Goal: Task Accomplishment & Management: Manage account settings

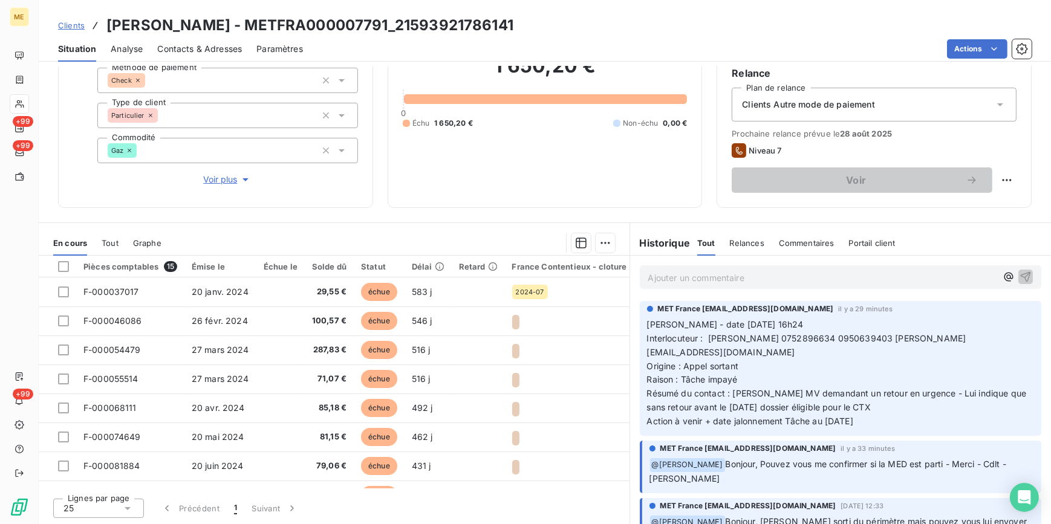
click at [740, 246] on span "Relances" at bounding box center [747, 243] width 34 height 10
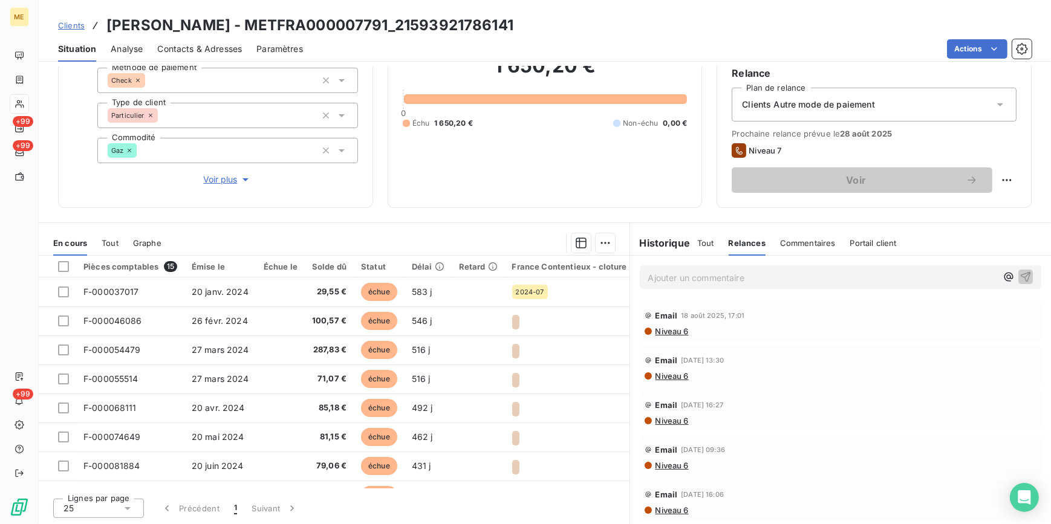
click at [699, 247] on div "Tout" at bounding box center [705, 242] width 17 height 25
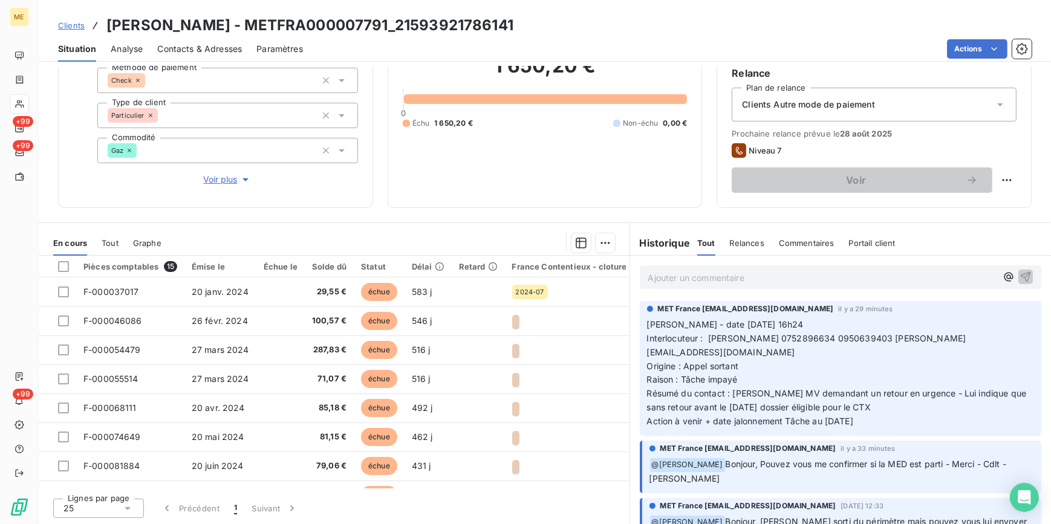
click at [206, 178] on span "Voir plus" at bounding box center [227, 180] width 48 height 12
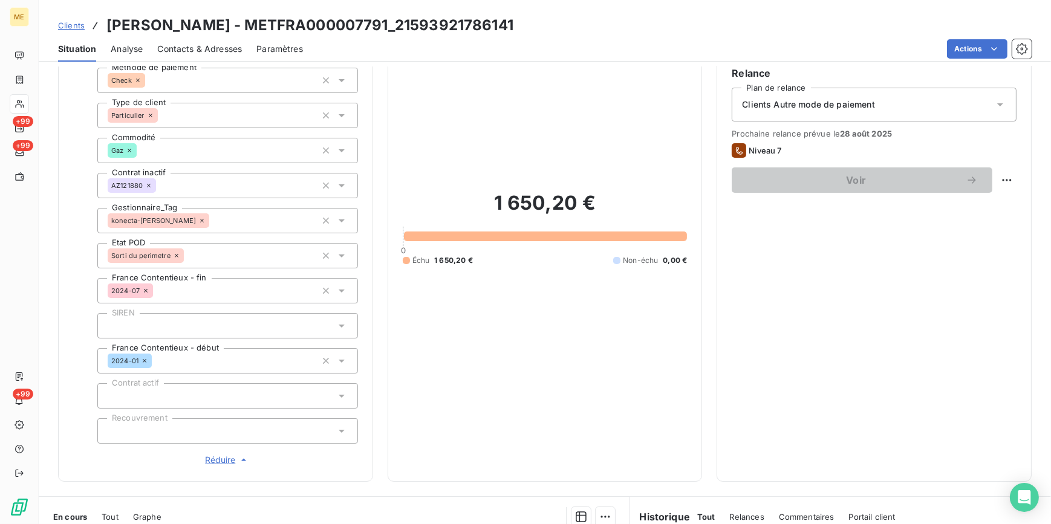
click at [216, 460] on span "Réduire" at bounding box center [227, 460] width 45 height 12
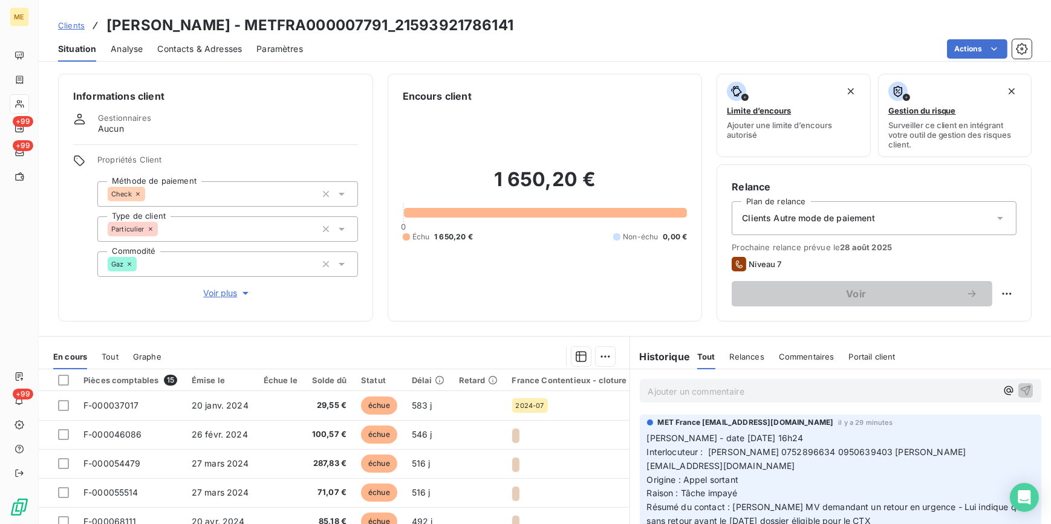
click at [223, 50] on html "ME +99 +99 +99 Clients CHIDLOVSKY - METFRA000007791_21593921786141 Situation An…" at bounding box center [525, 262] width 1051 height 524
click at [223, 50] on span "Contacts & Adresses" at bounding box center [199, 49] width 85 height 12
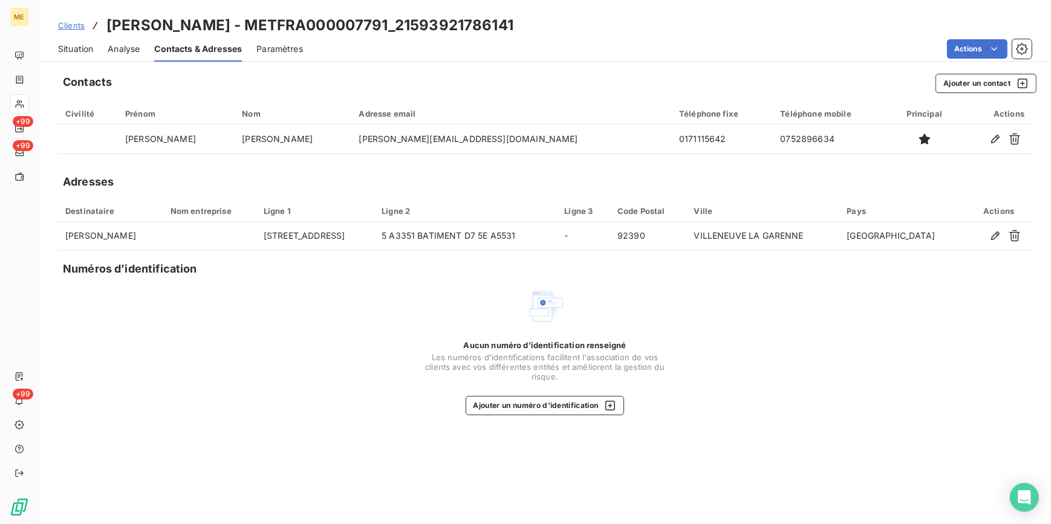
click at [72, 48] on span "Situation" at bounding box center [75, 49] width 35 height 12
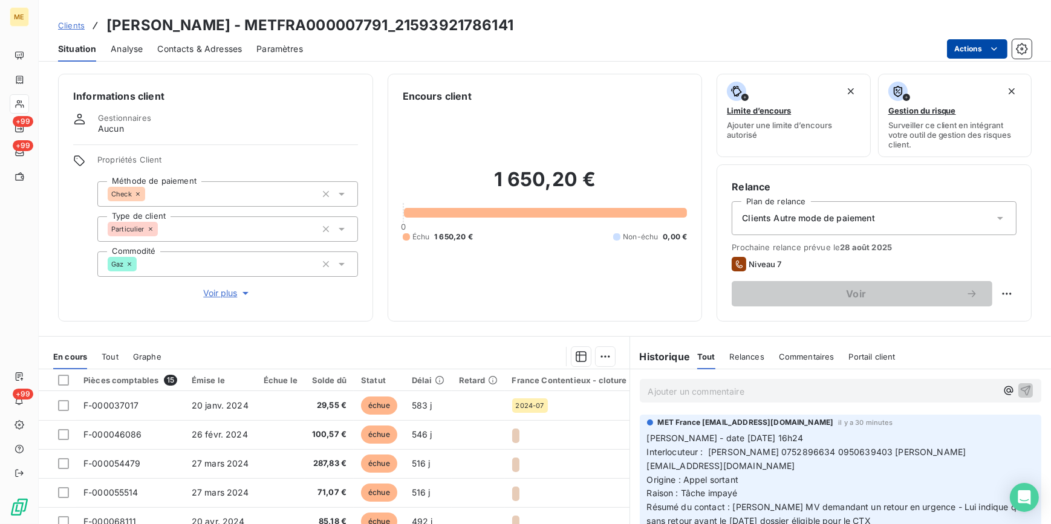
click at [989, 41] on html "ME +99 +99 +99 Clients CHIDLOVSKY - METFRA000007791_21593921786141 Situation An…" at bounding box center [525, 262] width 1051 height 524
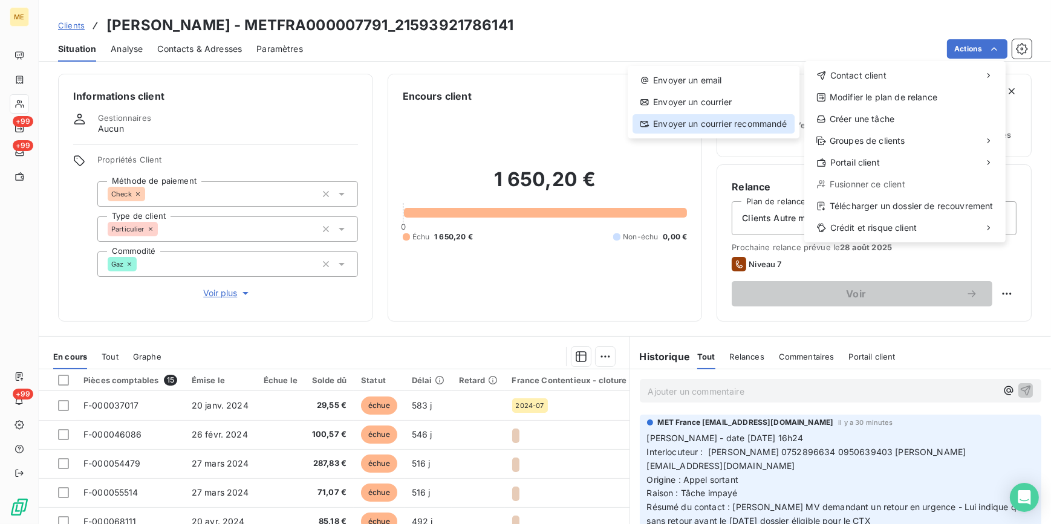
click at [762, 125] on div "Envoyer un courrier recommandé" at bounding box center [714, 123] width 162 height 19
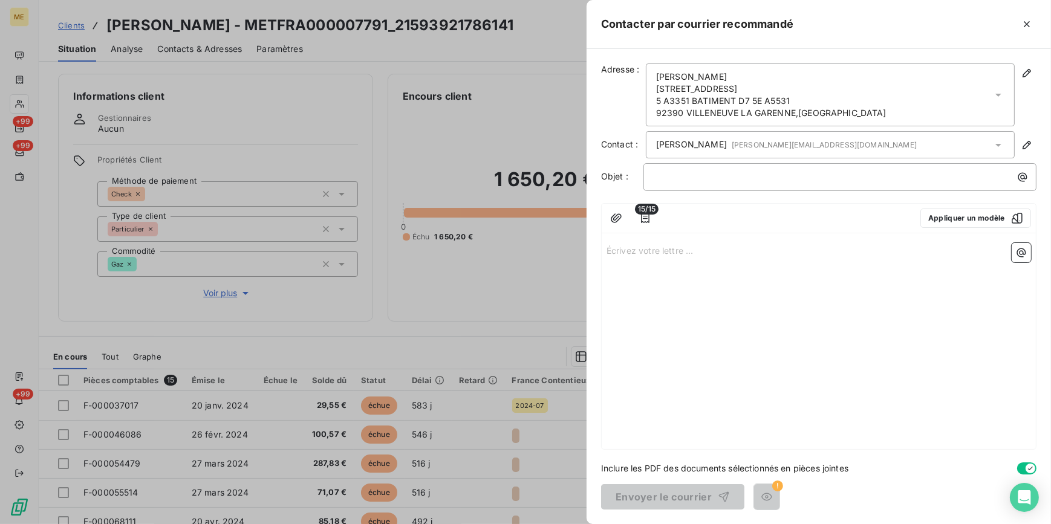
click at [1028, 466] on icon "button" at bounding box center [1031, 469] width 10 height 10
click at [1006, 224] on button "Appliquer un modèle" at bounding box center [976, 218] width 111 height 19
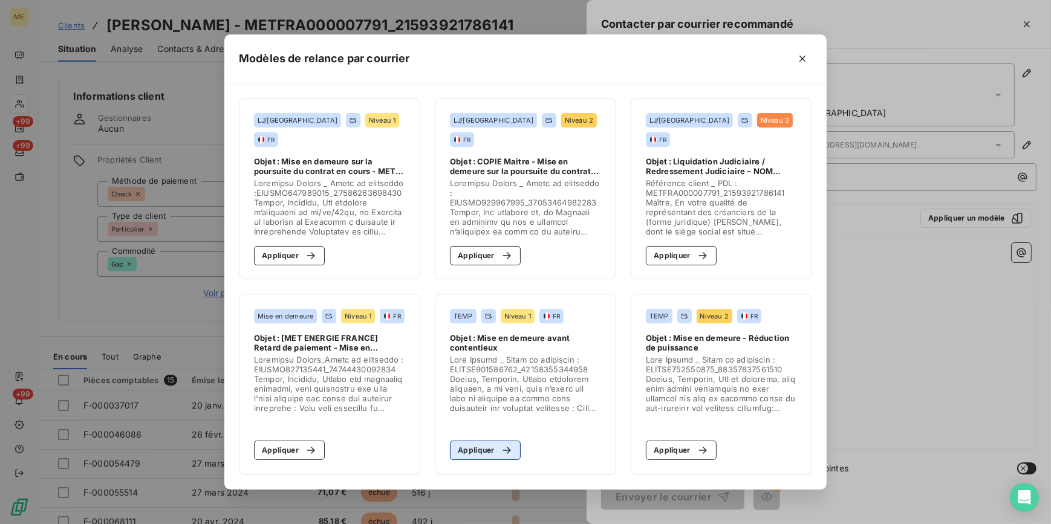
click at [510, 448] on icon "button" at bounding box center [507, 451] width 12 height 12
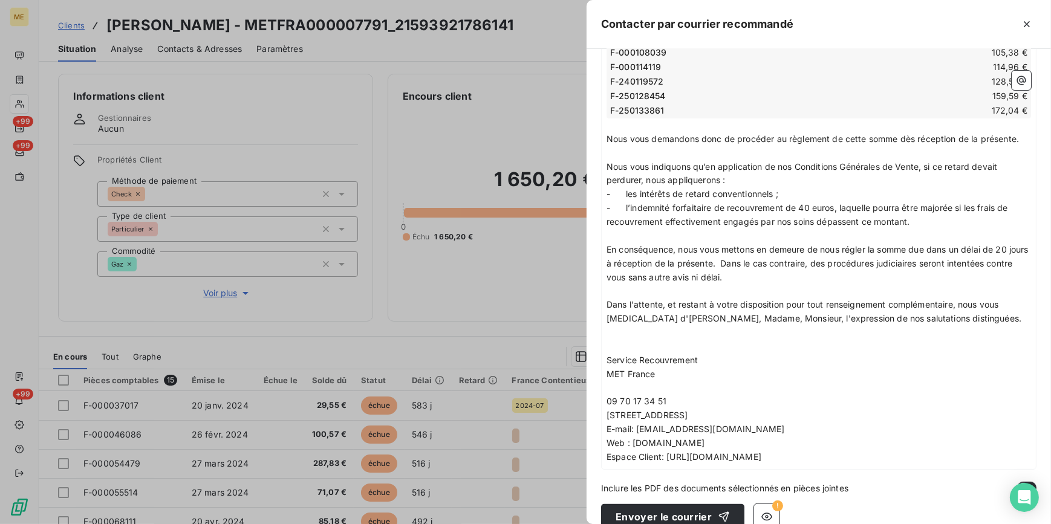
scroll to position [486, 0]
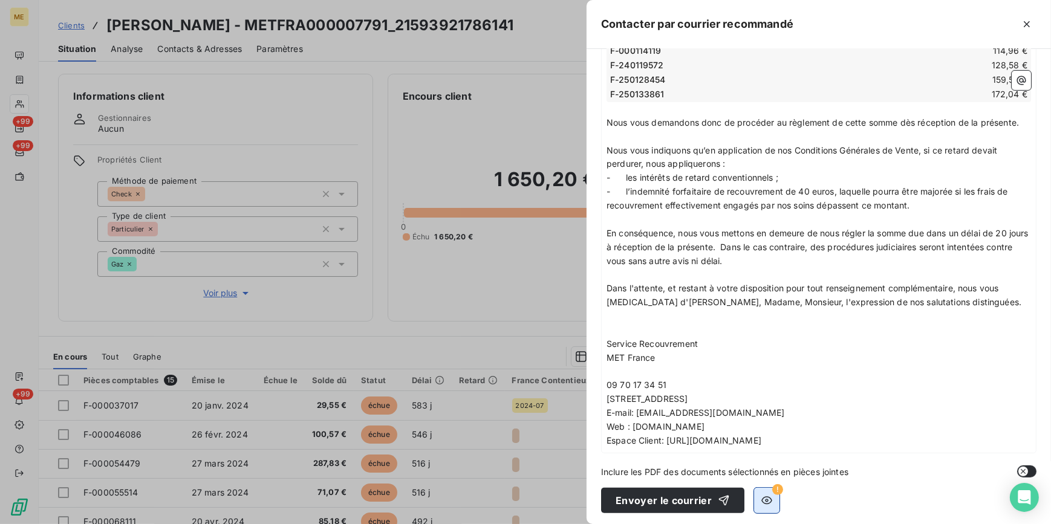
click at [771, 498] on button "button" at bounding box center [766, 500] width 25 height 25
click at [766, 498] on icon "button" at bounding box center [767, 501] width 12 height 12
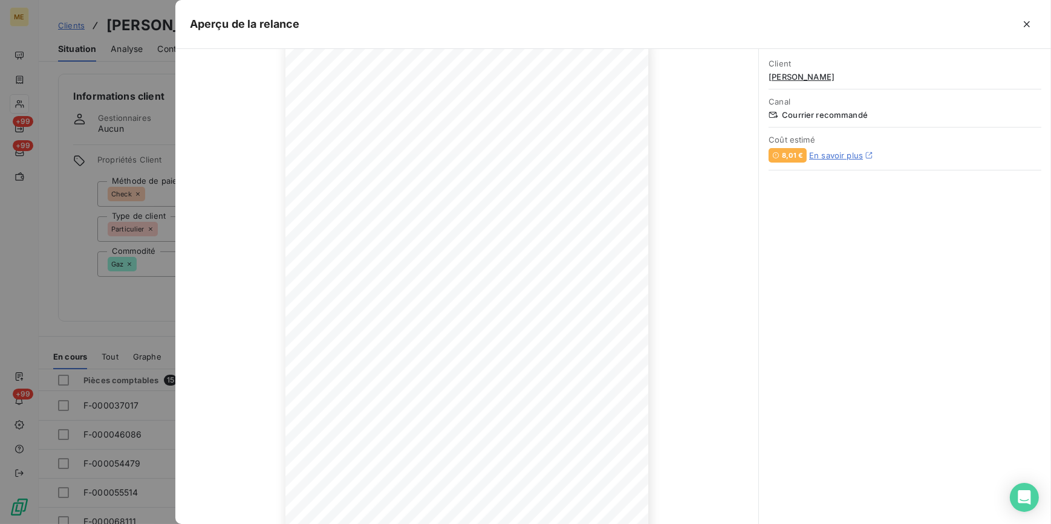
scroll to position [51, 0]
click at [1034, 22] on button "button" at bounding box center [1026, 24] width 19 height 19
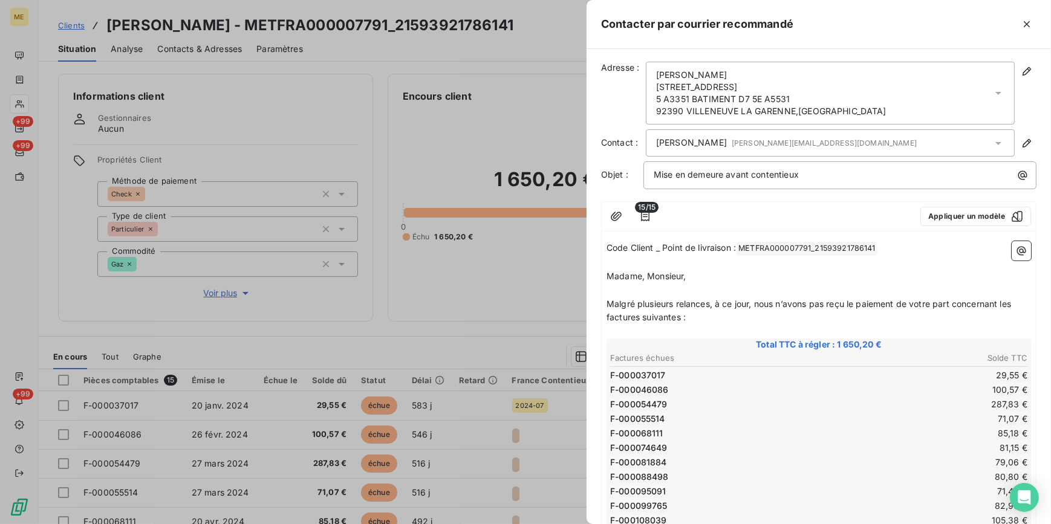
scroll to position [0, 0]
click at [622, 218] on icon "button" at bounding box center [616, 218] width 12 height 12
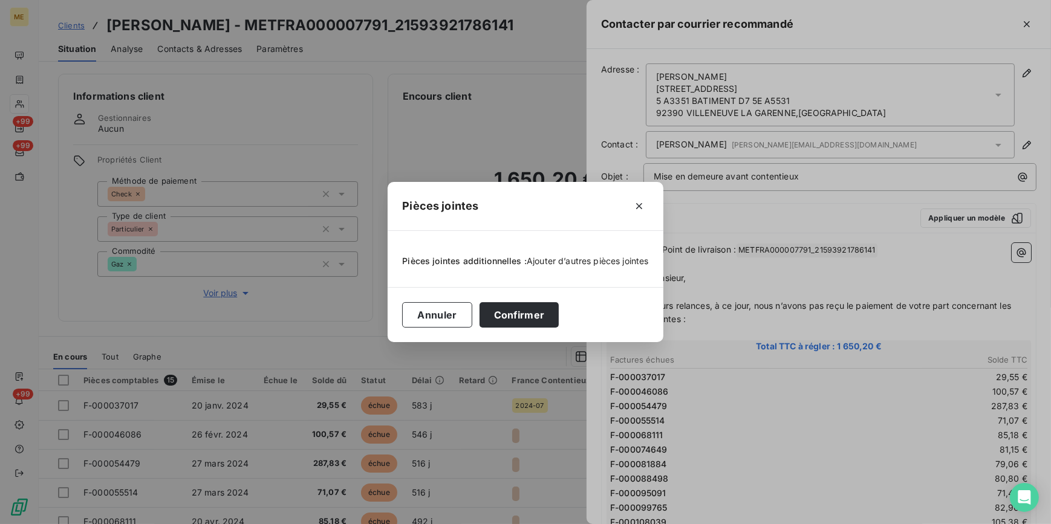
click at [596, 256] on span "Ajouter d’autres pièces jointes" at bounding box center [588, 261] width 122 height 10
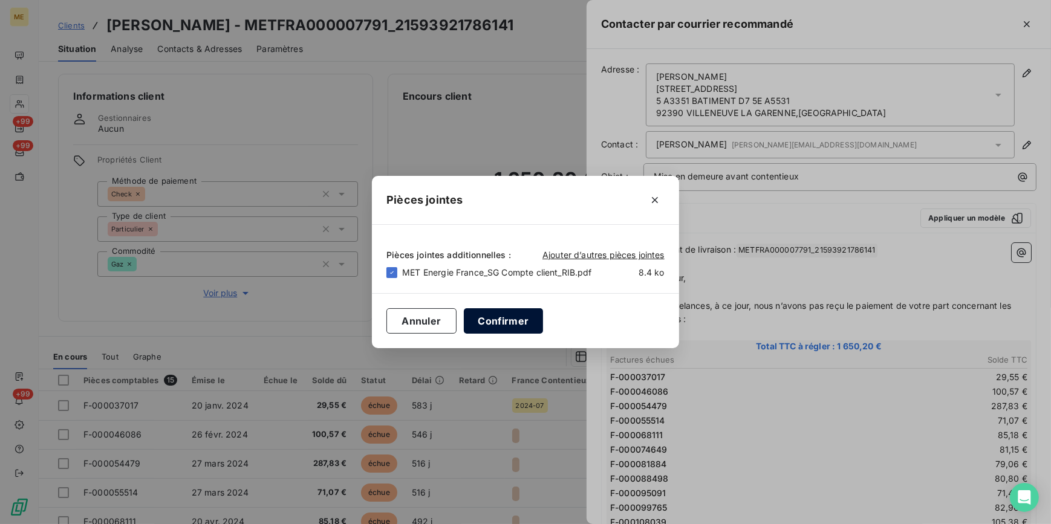
click at [526, 321] on button "Confirmer" at bounding box center [504, 320] width 80 height 25
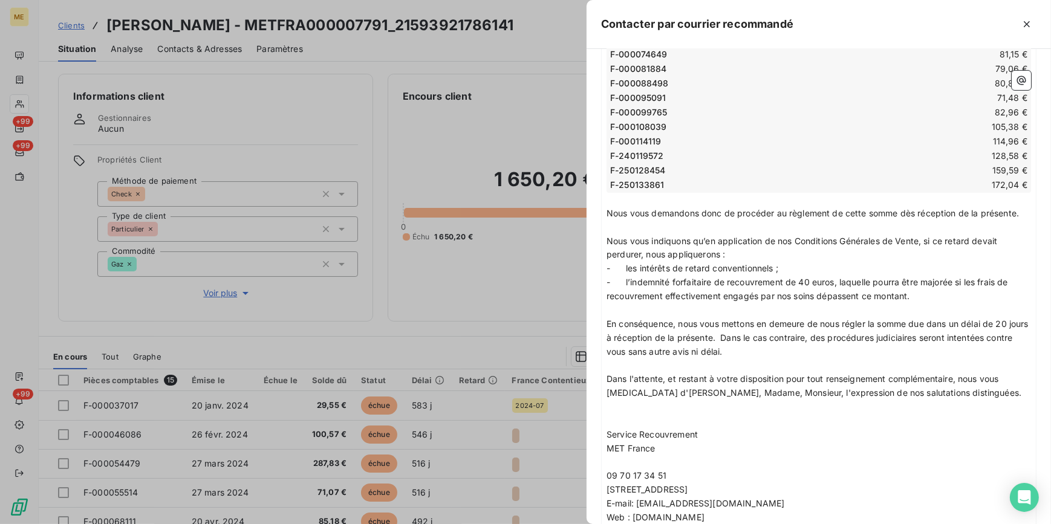
scroll to position [486, 0]
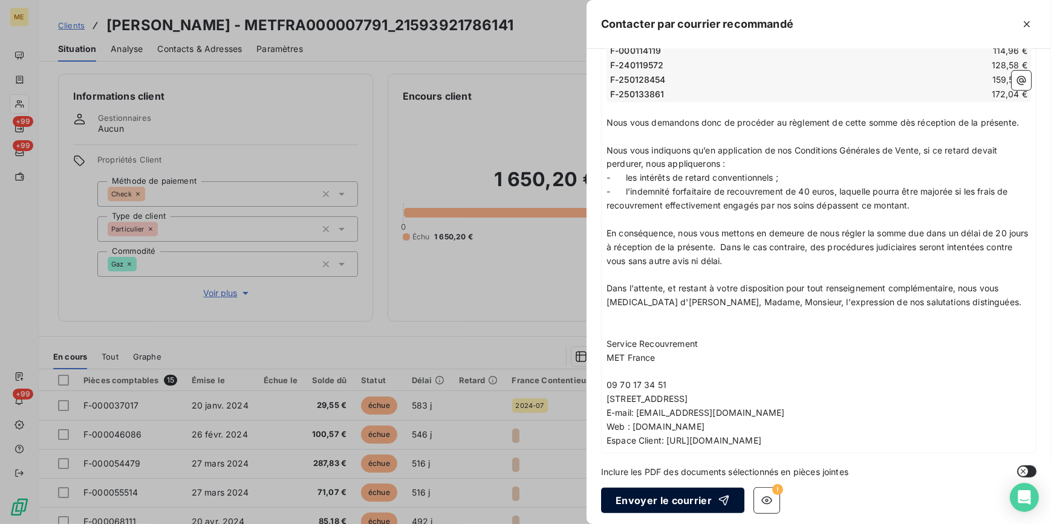
click at [727, 493] on button "Envoyer le courrier" at bounding box center [672, 500] width 143 height 25
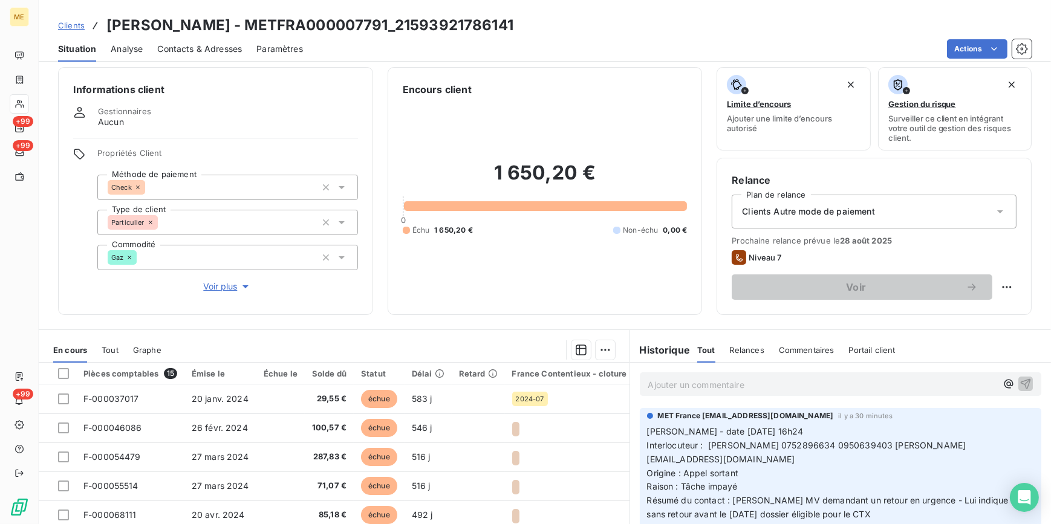
scroll to position [0, 0]
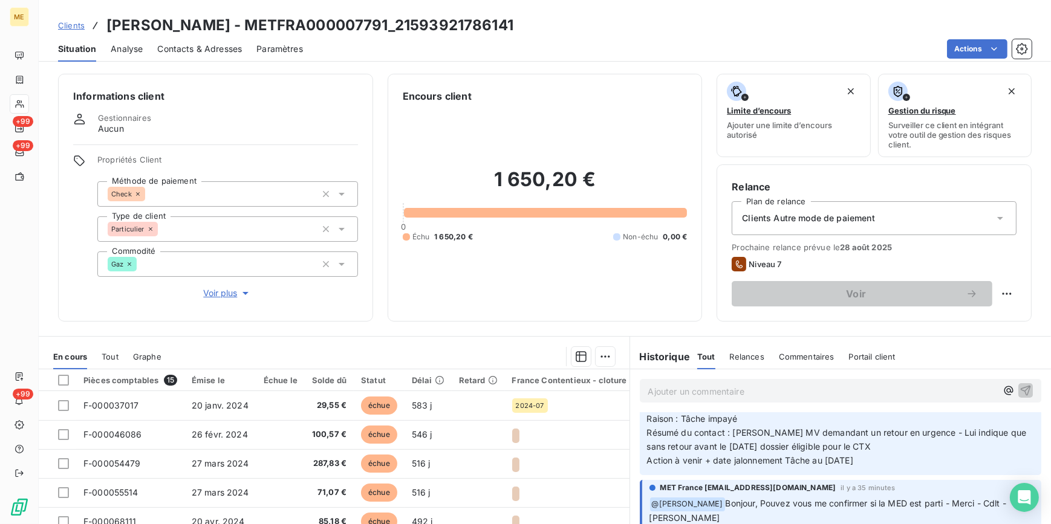
scroll to position [109, 0]
click at [731, 396] on p "Ajouter un commentaire ﻿" at bounding box center [822, 391] width 349 height 15
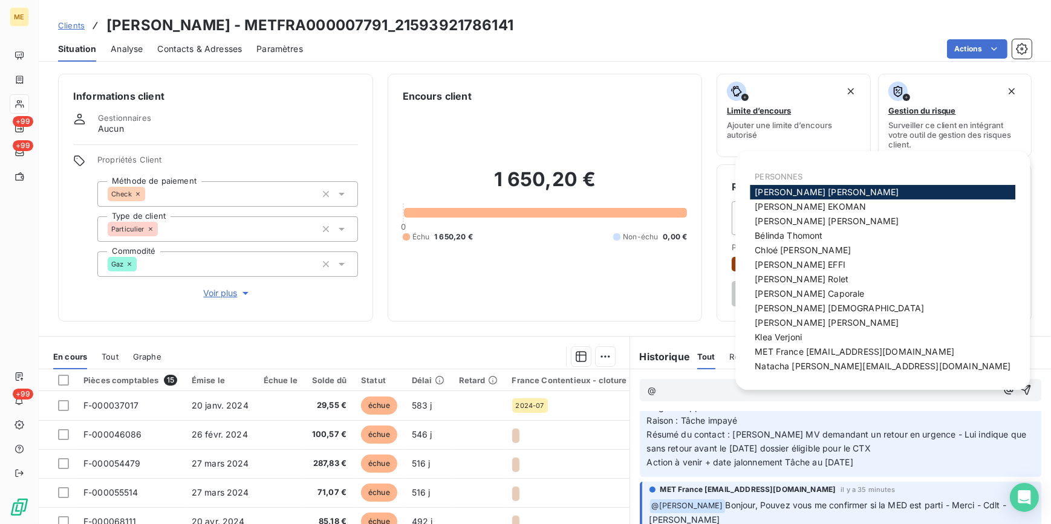
scroll to position [108, 0]
click at [793, 350] on span "MET France met-france@recouvrement.met.com" at bounding box center [855, 352] width 200 height 10
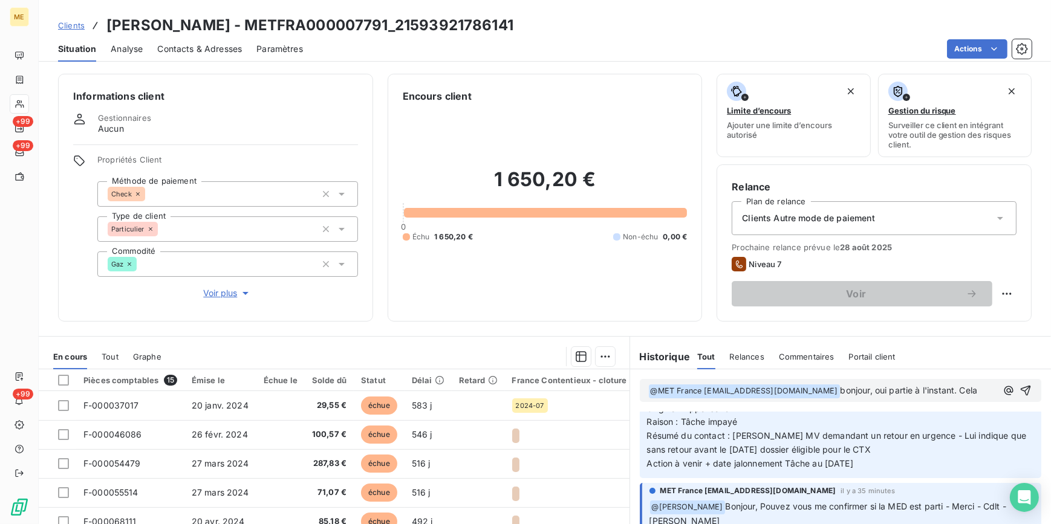
scroll to position [122, 0]
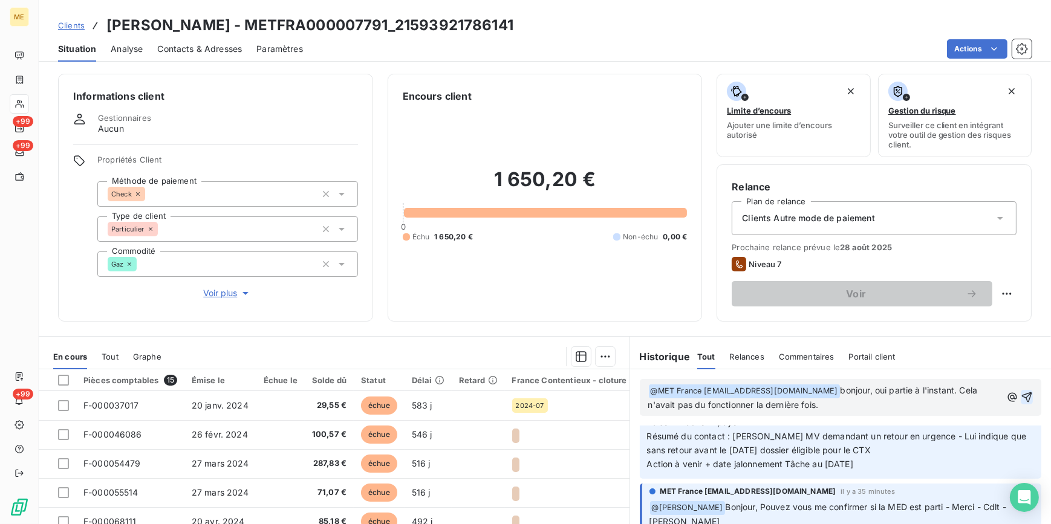
click at [1021, 394] on icon "button" at bounding box center [1027, 397] width 12 height 12
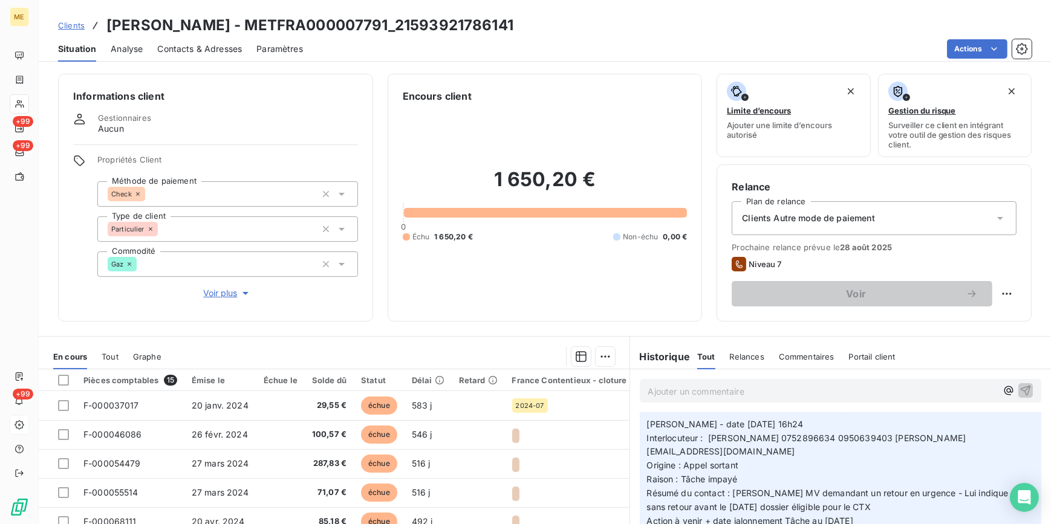
scroll to position [167, 0]
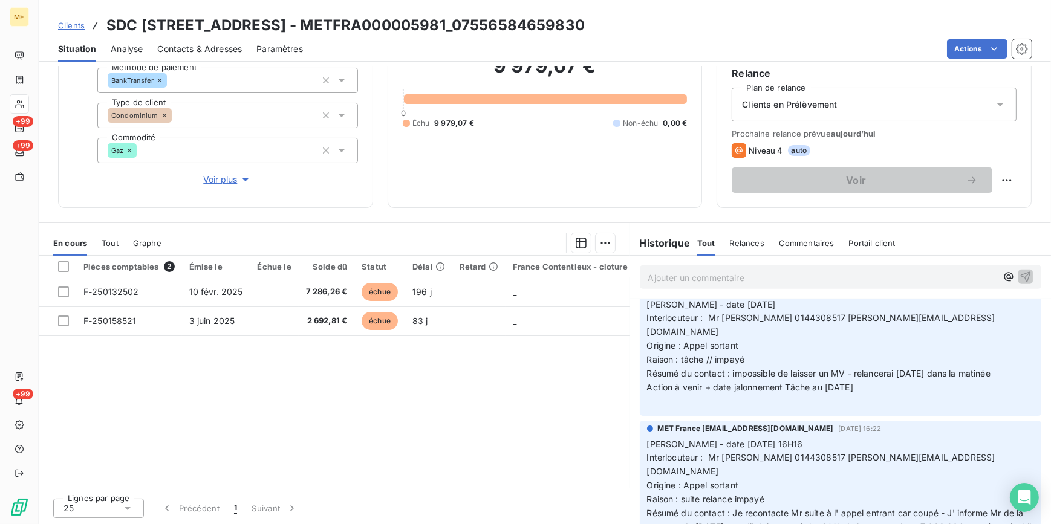
scroll to position [1210, 0]
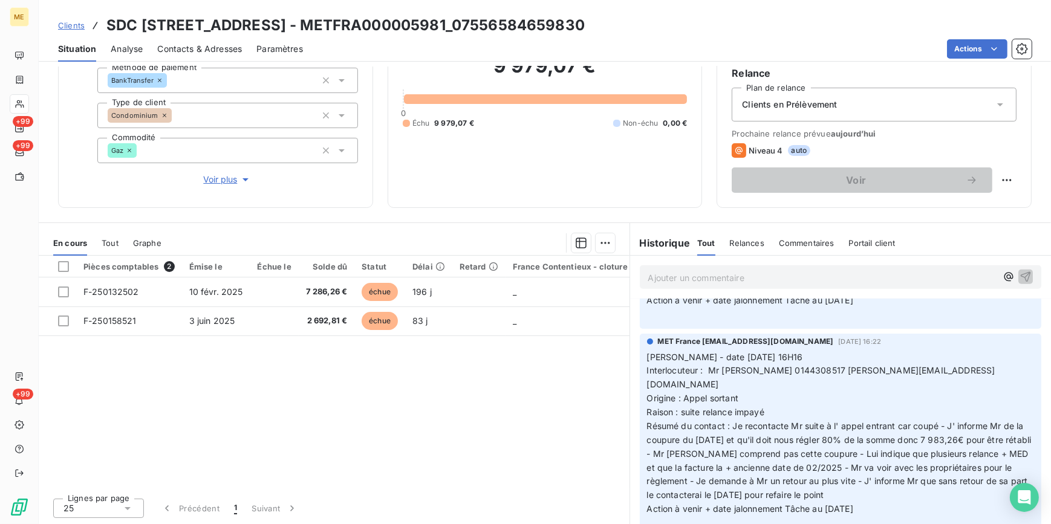
click at [209, 175] on span "Voir plus" at bounding box center [227, 180] width 48 height 12
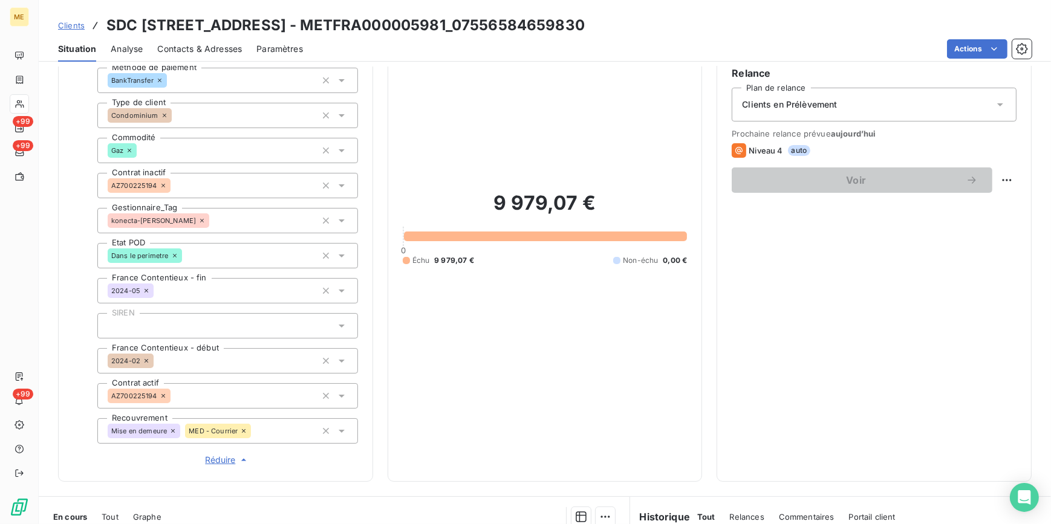
click at [218, 464] on span "Réduire" at bounding box center [227, 460] width 45 height 12
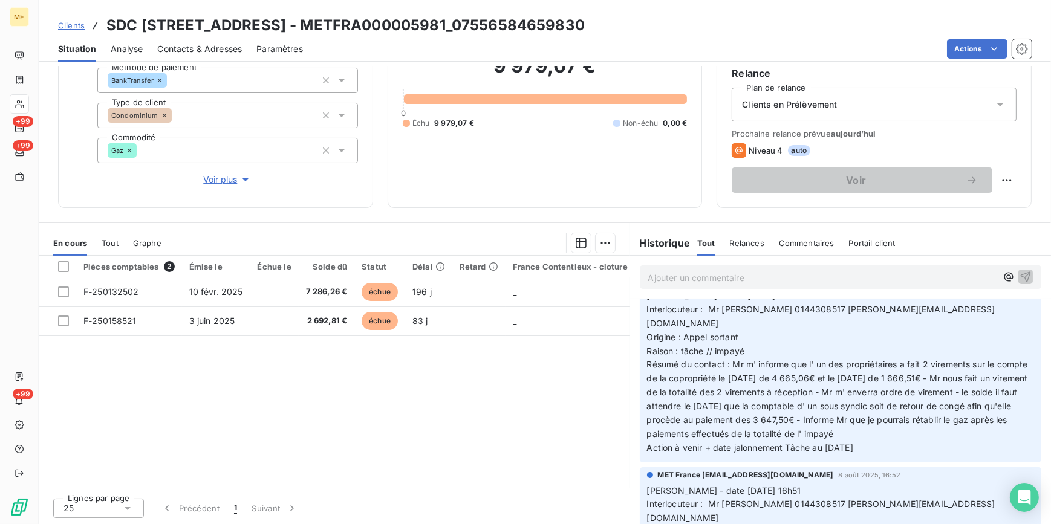
scroll to position [385, 0]
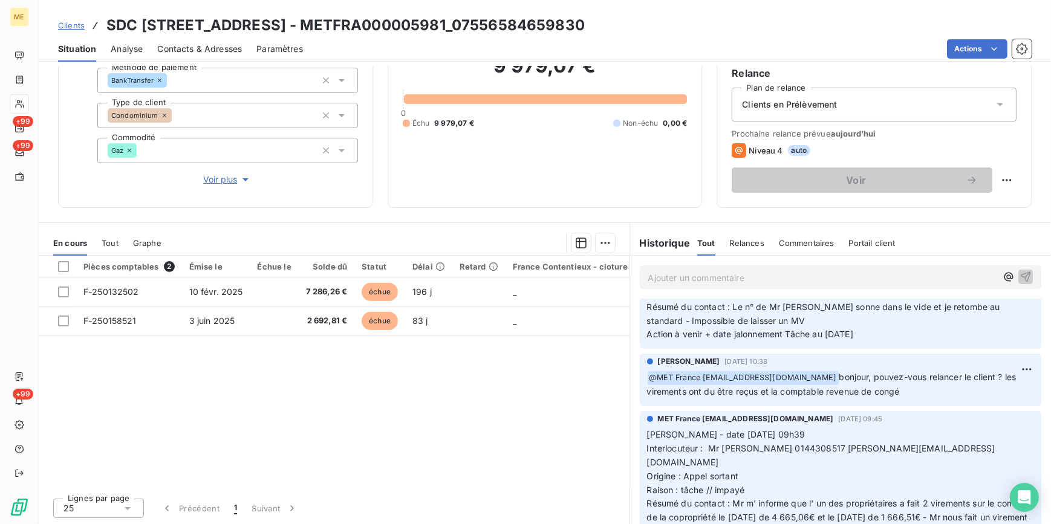
click at [731, 249] on div "Relances" at bounding box center [747, 242] width 34 height 25
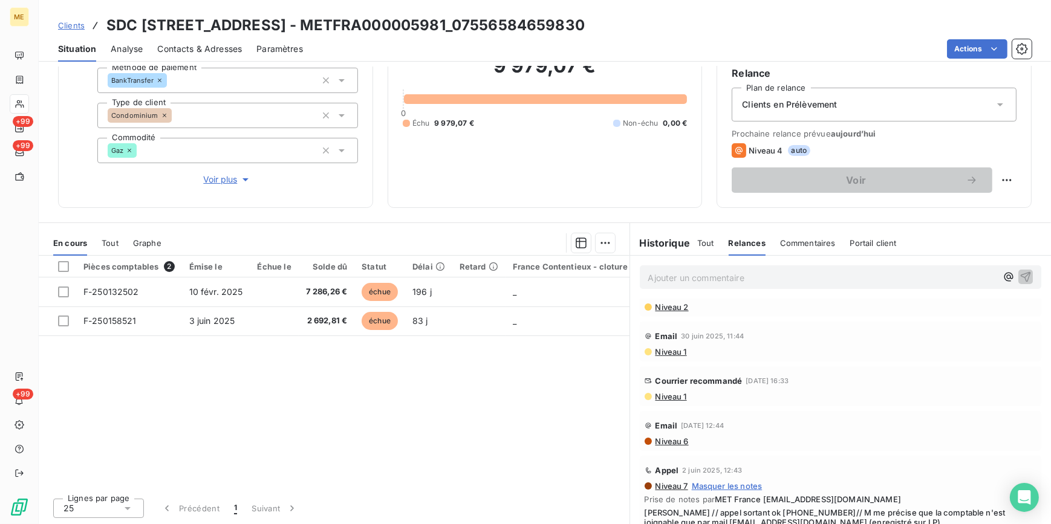
scroll to position [165, 0]
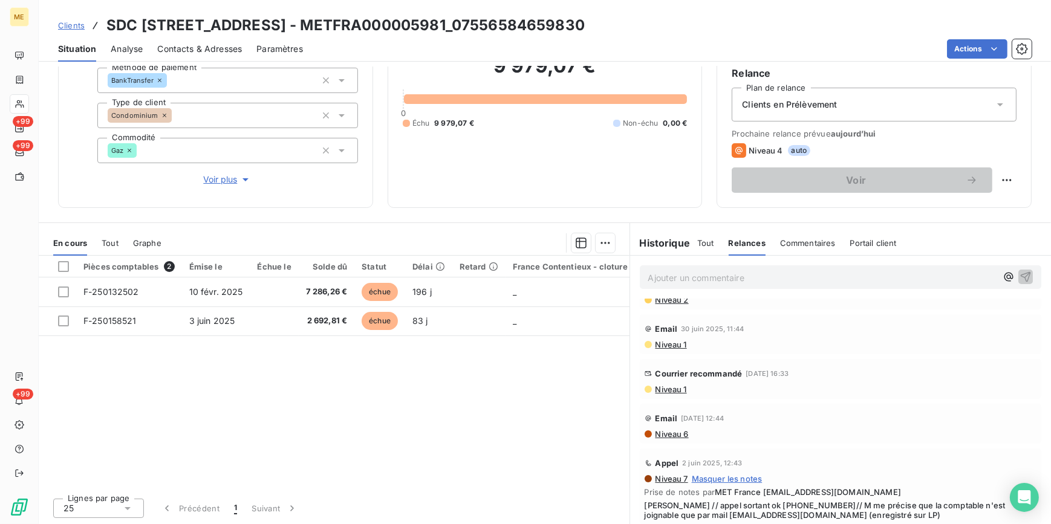
click at [670, 391] on span "Niveau 1" at bounding box center [670, 390] width 33 height 10
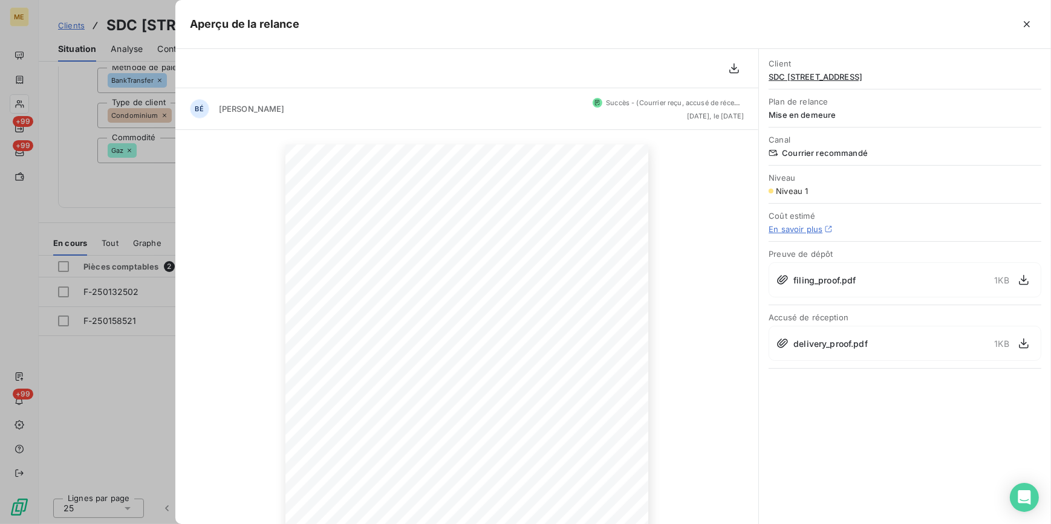
click at [131, 178] on div at bounding box center [525, 262] width 1051 height 524
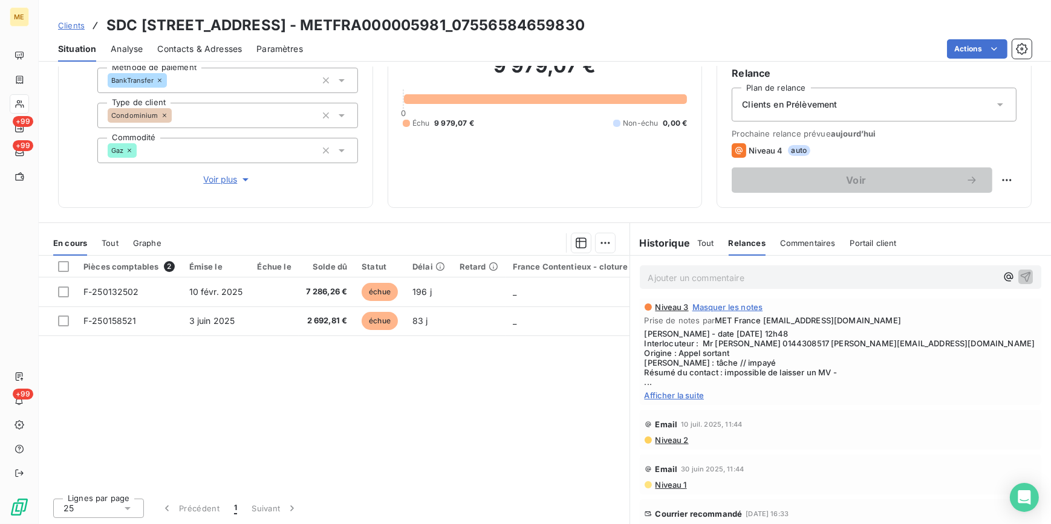
scroll to position [0, 0]
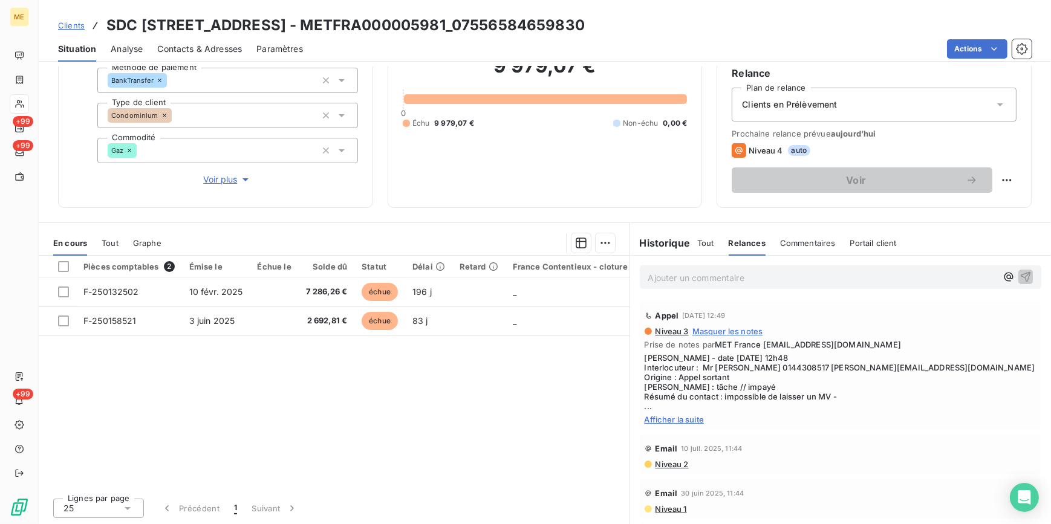
click at [670, 422] on span "Afficher la suite" at bounding box center [841, 420] width 393 height 10
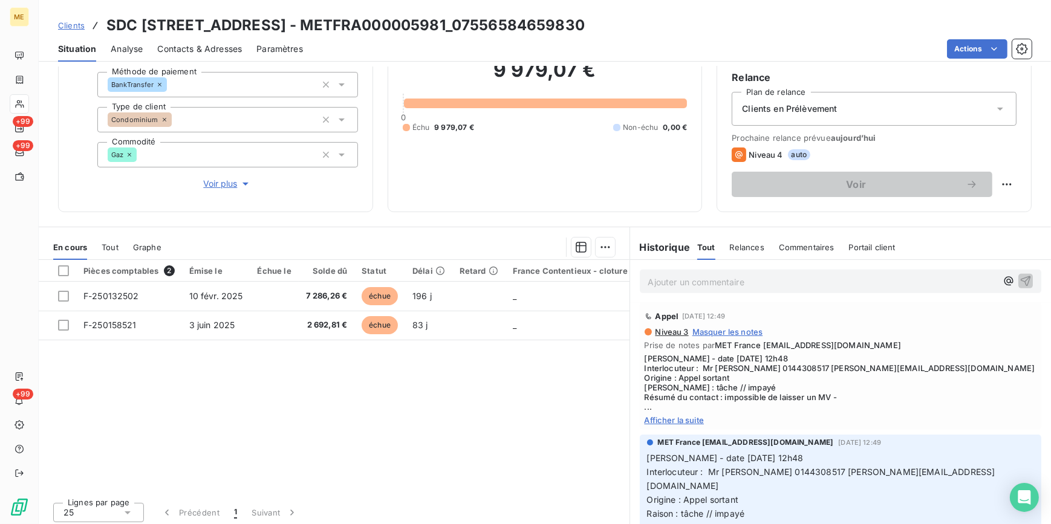
scroll to position [824, 0]
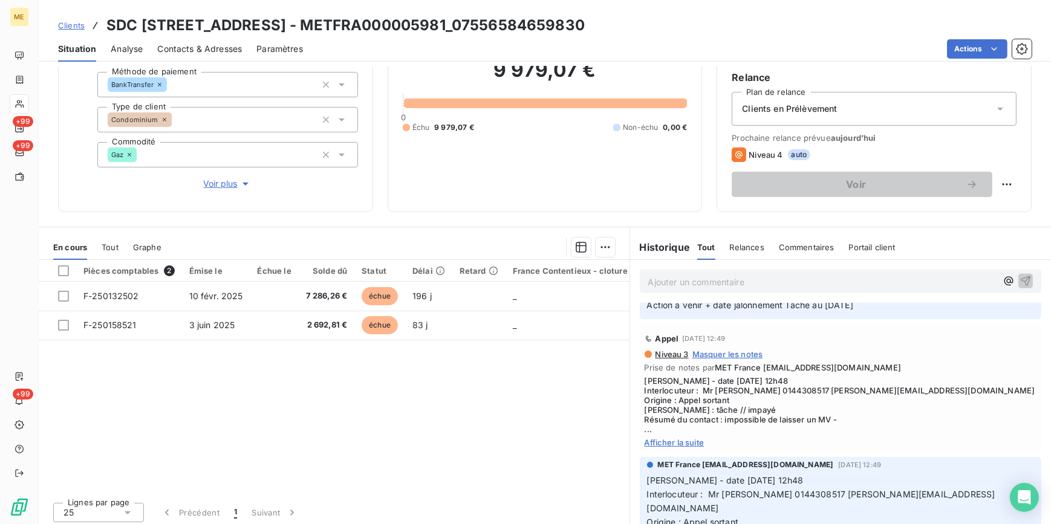
click at [678, 438] on span "Afficher la suite" at bounding box center [841, 443] width 393 height 10
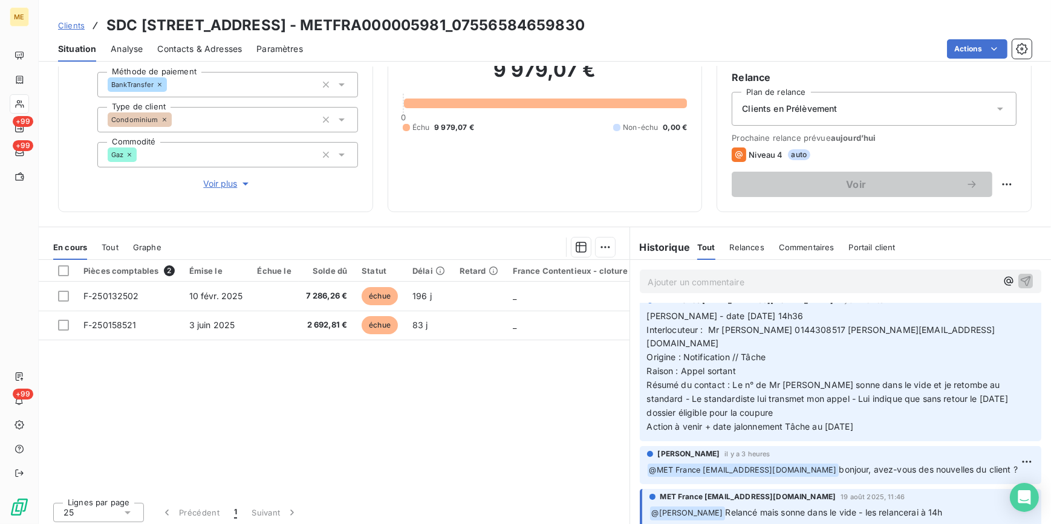
scroll to position [54, 0]
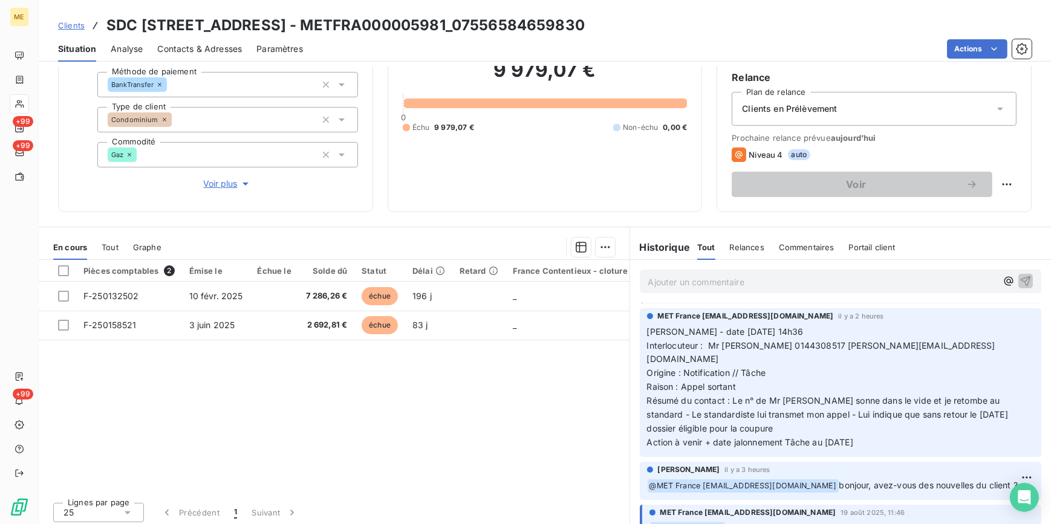
click at [109, 250] on span "Tout" at bounding box center [110, 248] width 17 height 10
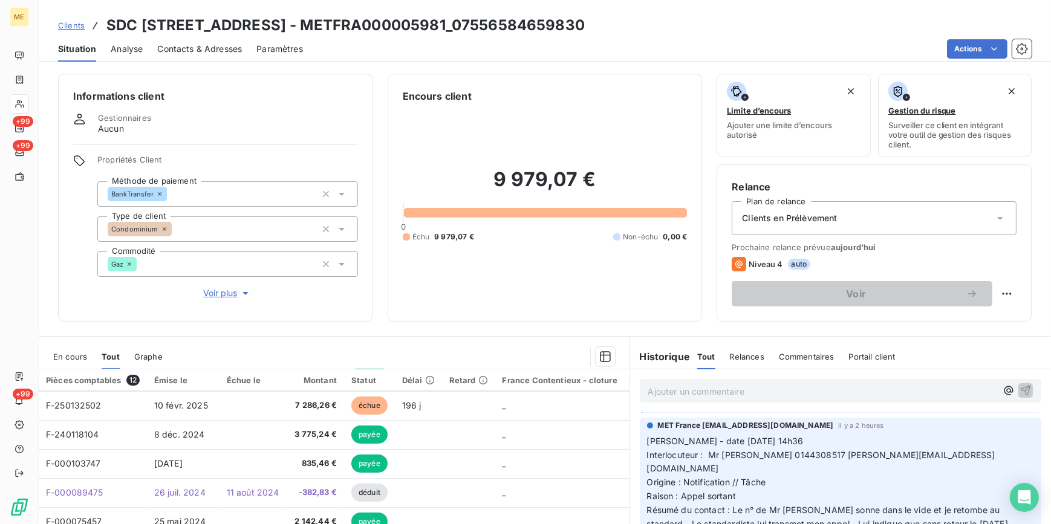
scroll to position [0, 0]
click at [57, 353] on span "En cours" at bounding box center [70, 357] width 34 height 10
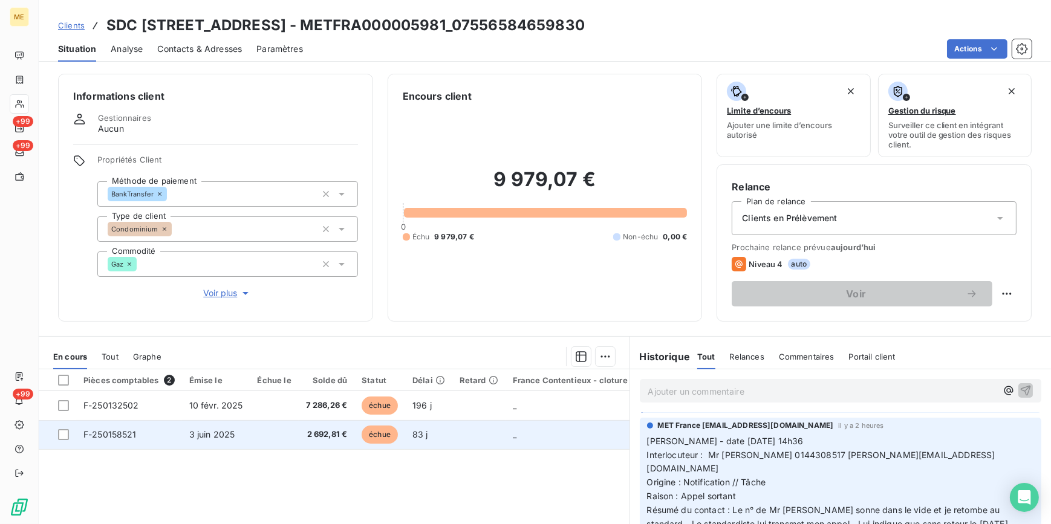
click at [175, 429] on td "F-250158521" at bounding box center [129, 434] width 106 height 29
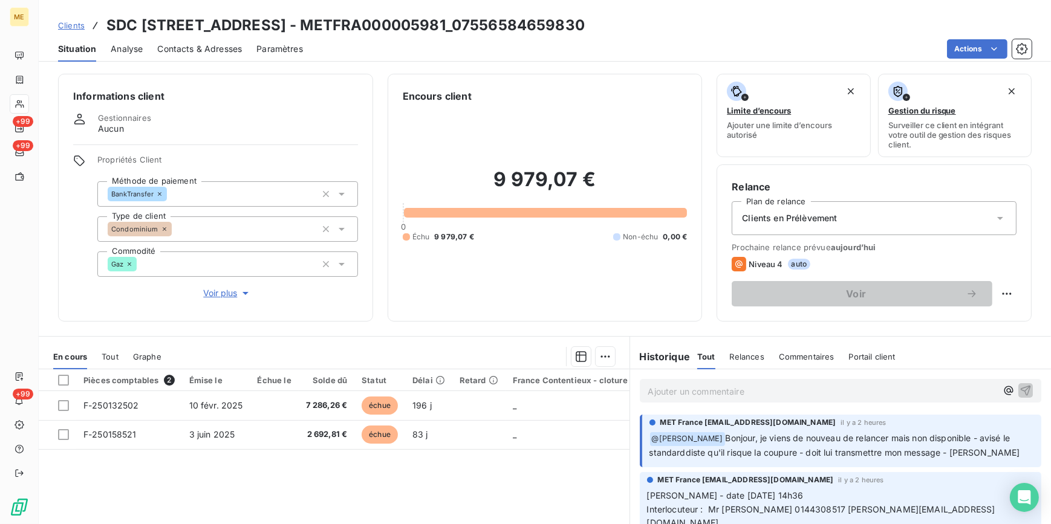
click at [755, 393] on p "Ajouter un commentaire ﻿" at bounding box center [822, 391] width 349 height 15
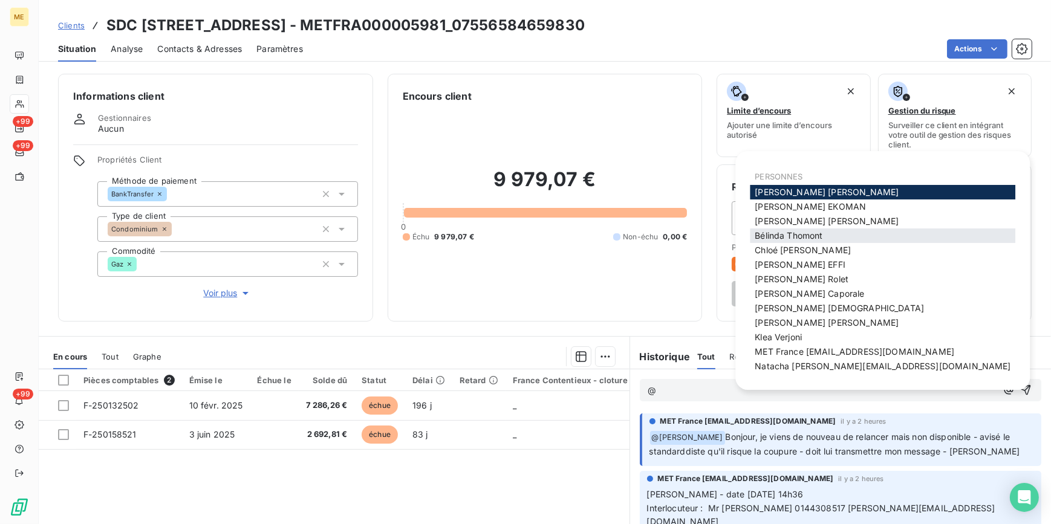
click at [809, 234] on span "Bélinda Thomont" at bounding box center [789, 235] width 68 height 10
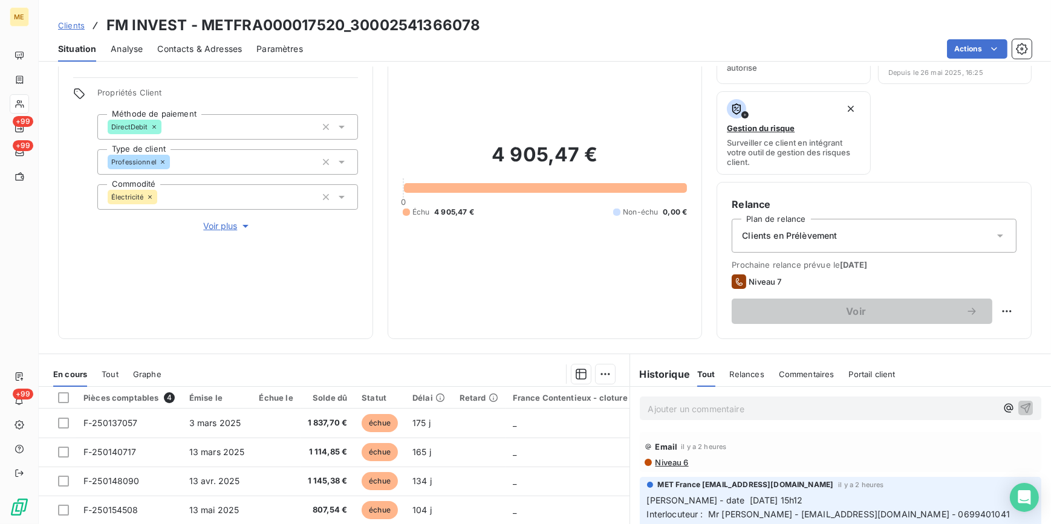
scroll to position [33, 0]
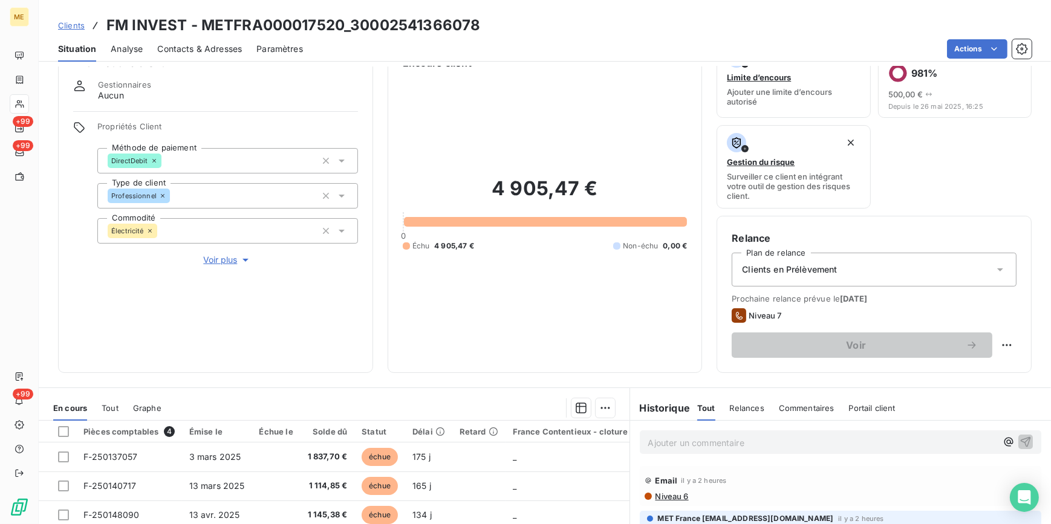
click at [218, 256] on span "Voir plus" at bounding box center [227, 260] width 48 height 12
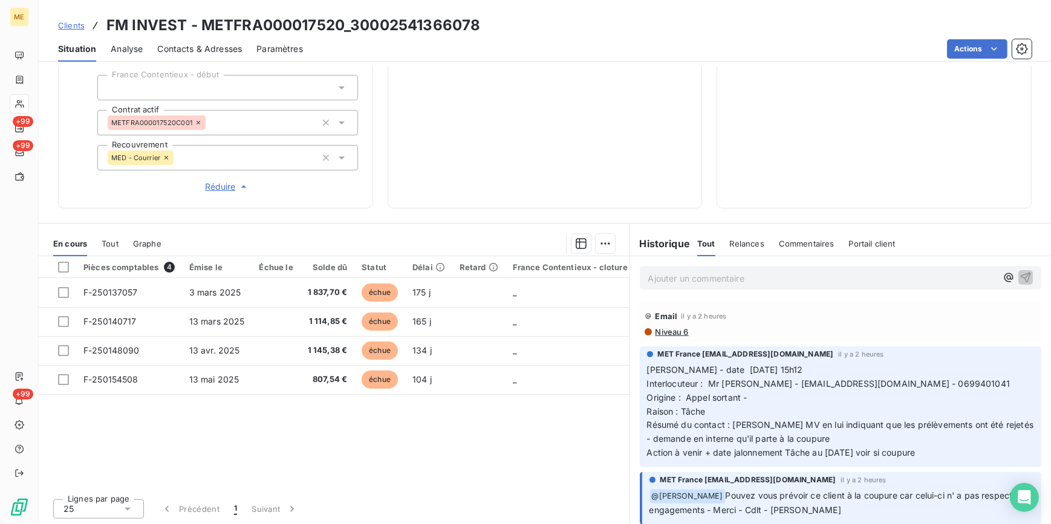
click at [217, 189] on span "Réduire" at bounding box center [227, 187] width 45 height 12
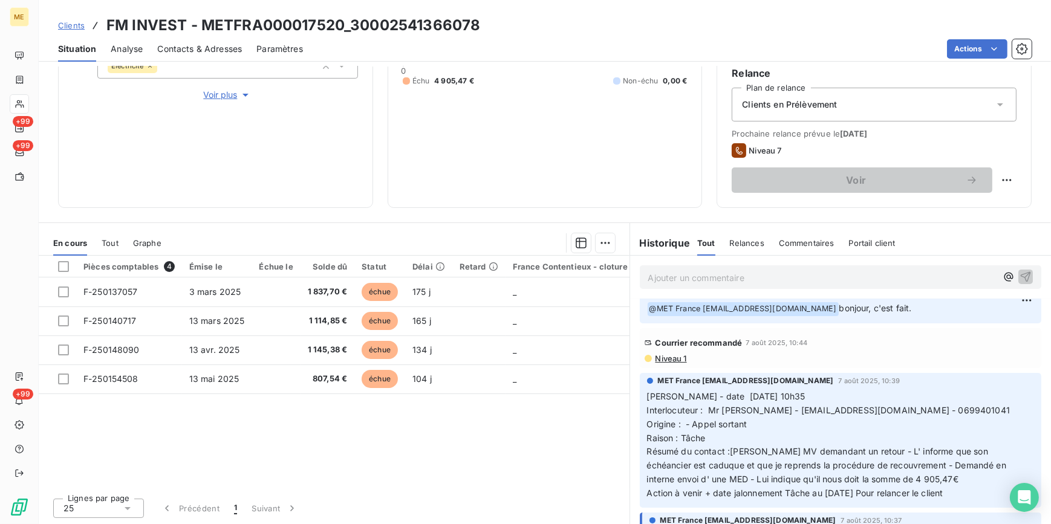
scroll to position [659, 0]
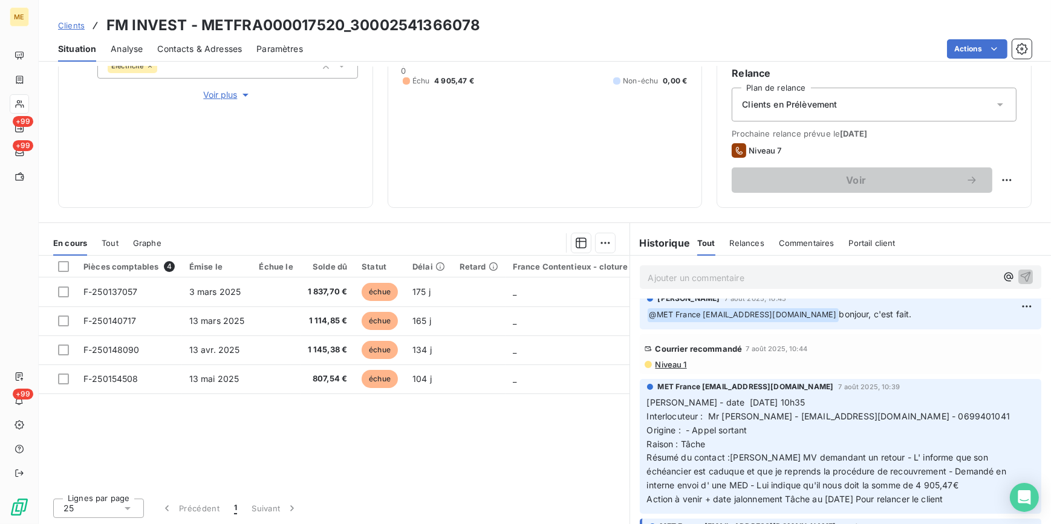
click at [667, 357] on div "Courrier recommandé [DATE] 10:44 Niveau 1" at bounding box center [841, 354] width 393 height 30
click at [668, 360] on span "Niveau 1" at bounding box center [670, 365] width 33 height 10
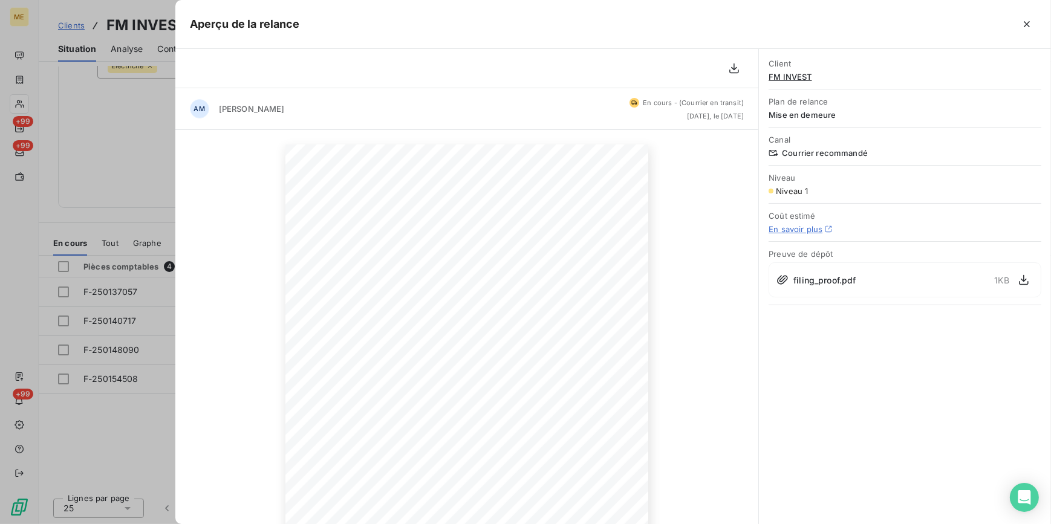
click at [132, 207] on div at bounding box center [525, 262] width 1051 height 524
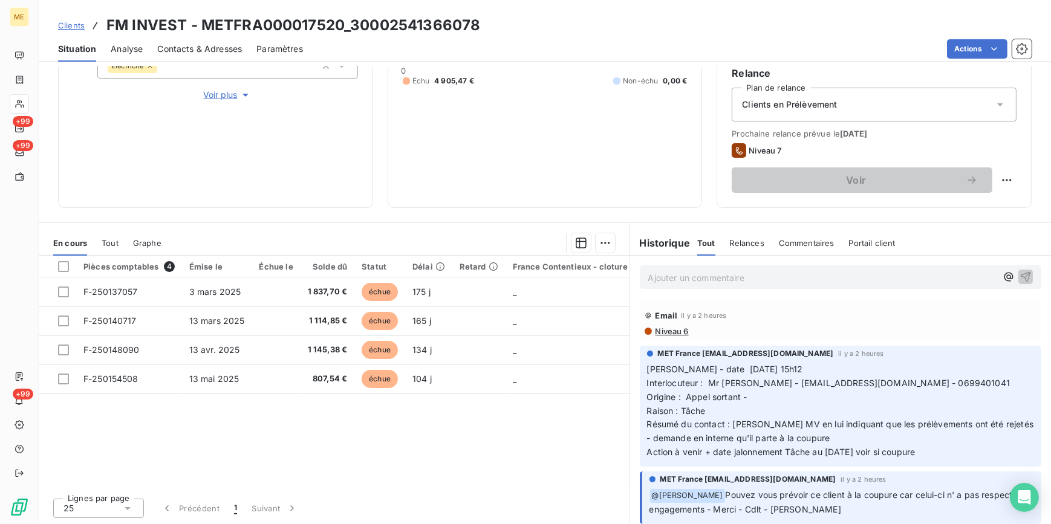
scroll to position [143, 0]
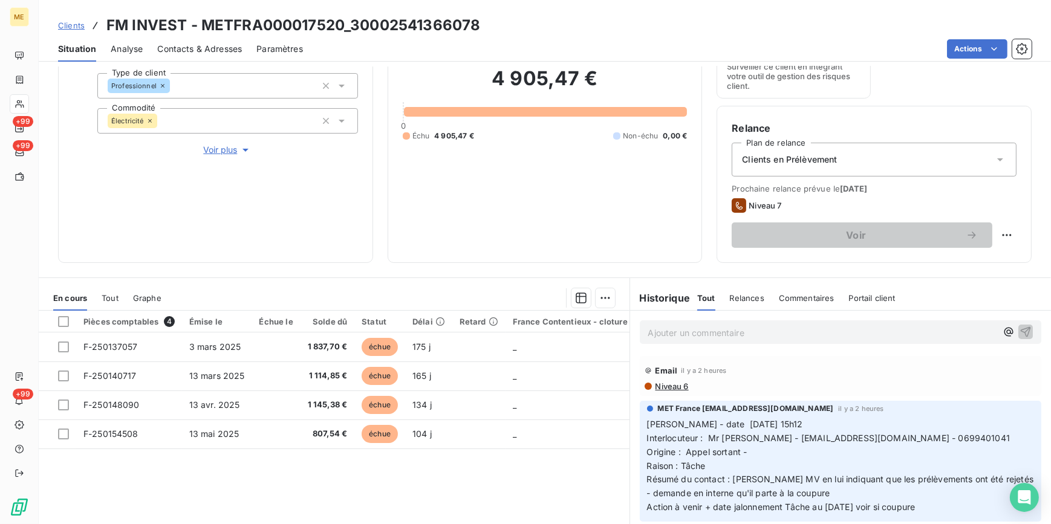
drag, startPoint x: 394, startPoint y: 497, endPoint x: 382, endPoint y: 521, distance: 27.9
click at [394, 497] on div "Pièces comptables 4 Émise le Échue le Solde dû Statut Délai Retard France Conte…" at bounding box center [334, 427] width 591 height 233
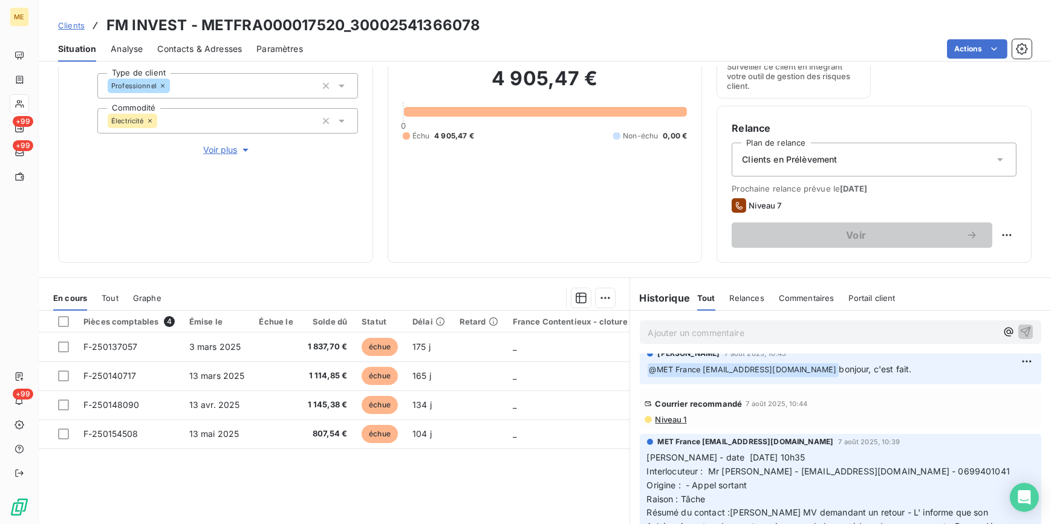
scroll to position [659, 0]
click at [677, 419] on span "Niveau 1" at bounding box center [670, 420] width 33 height 10
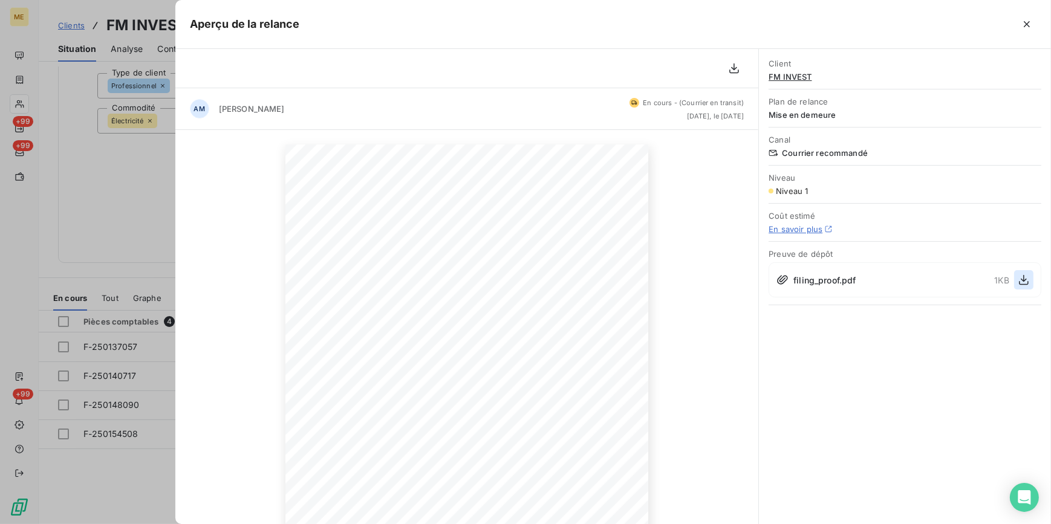
click at [1028, 280] on icon "button" at bounding box center [1024, 280] width 12 height 12
click at [200, 238] on div "[DATE] Objet : [MET ENERGIE FRANCE] Retard de paiement - Mise en demeure avant …" at bounding box center [467, 401] width 584 height 543
click at [138, 183] on div at bounding box center [525, 262] width 1051 height 524
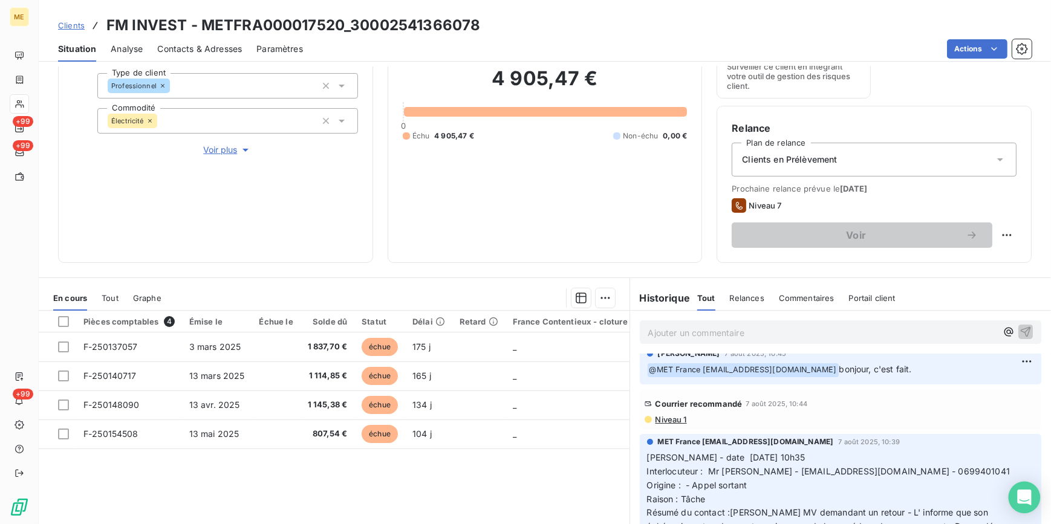
click at [1034, 497] on div "Open Intercom Messenger" at bounding box center [1025, 498] width 32 height 32
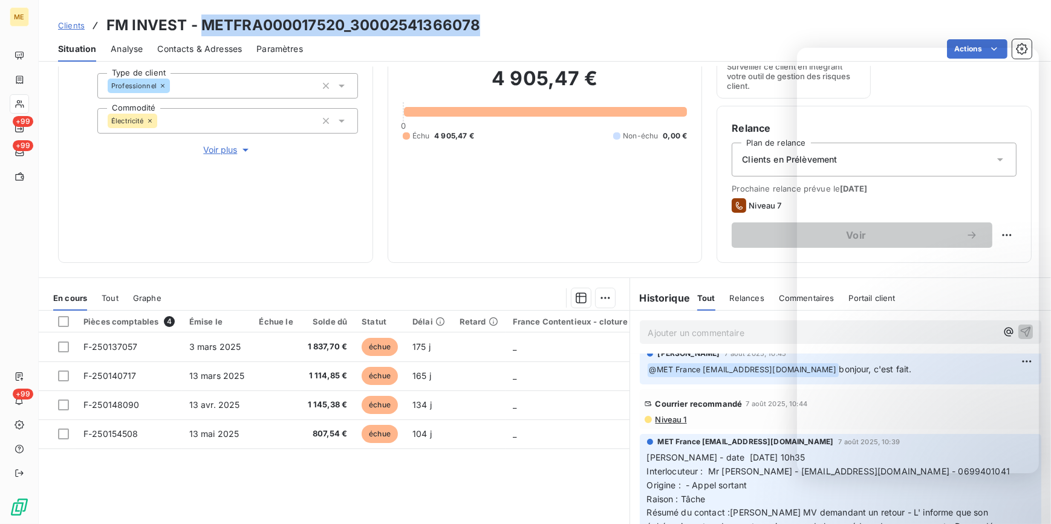
drag, startPoint x: 495, startPoint y: 33, endPoint x: 206, endPoint y: 24, distance: 289.2
click at [206, 24] on div "Clients FM INVEST - METFRA000017520_30002541366078" at bounding box center [545, 26] width 1012 height 22
copy h3 "METFRA000017520_30002541366078"
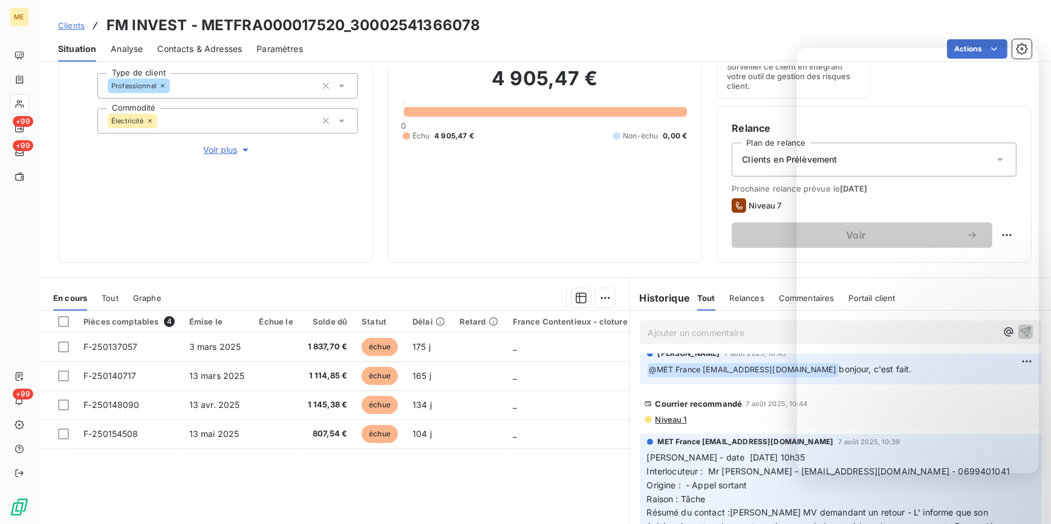
click at [241, 197] on div "Informations client Gestionnaires Aucun Propriétés Client Méthode de paiement D…" at bounding box center [215, 96] width 315 height 333
click at [579, 266] on div "Informations client Gestionnaires Aucun Propriétés Client Méthode de paiement D…" at bounding box center [545, 296] width 1012 height 458
